Goal: Information Seeking & Learning: Learn about a topic

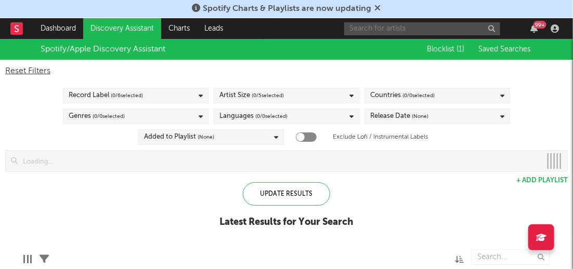
checkbox input "true"
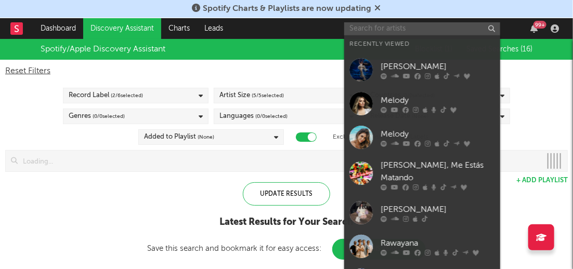
click at [443, 31] on input "text" at bounding box center [422, 28] width 156 height 13
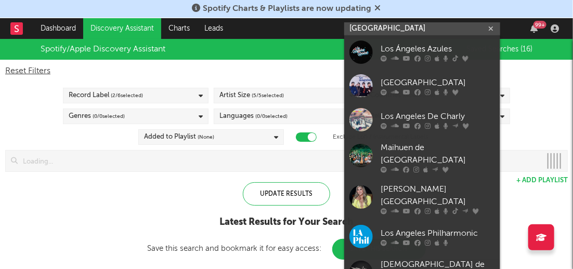
click at [420, 24] on input "[GEOGRAPHIC_DATA]" at bounding box center [422, 28] width 156 height 13
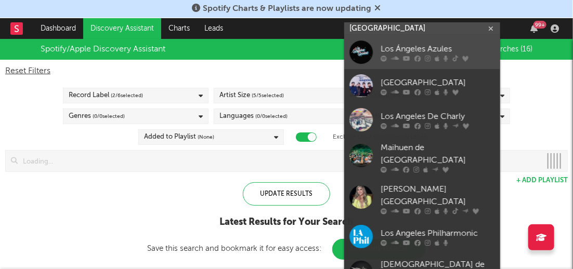
type input "[GEOGRAPHIC_DATA]"
click at [420, 43] on div "Los Ángeles Azules" at bounding box center [438, 49] width 114 height 12
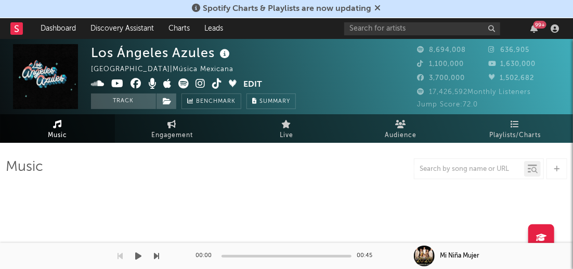
select select "6m"
